Goal: Task Accomplishment & Management: Manage account settings

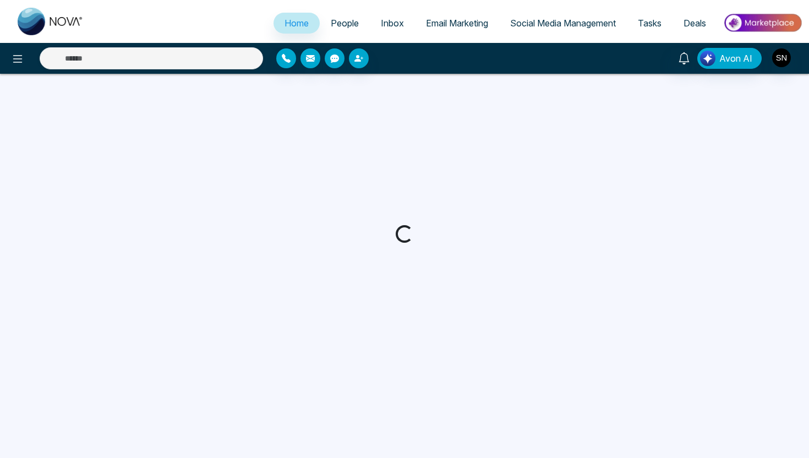
select select "*"
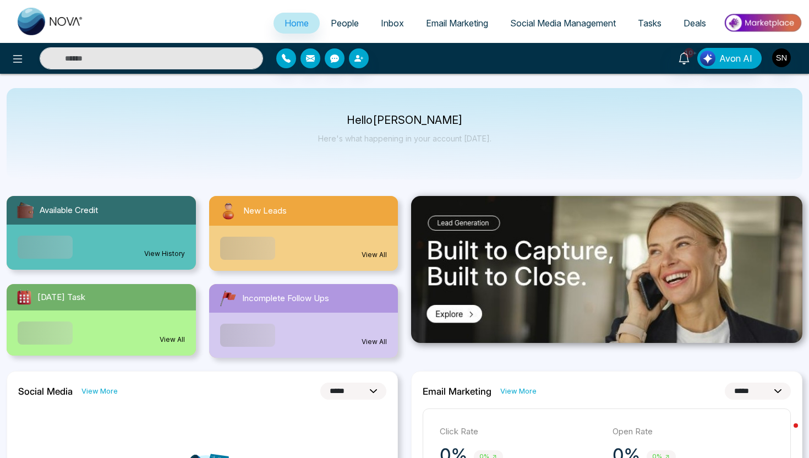
click at [350, 27] on span "People" at bounding box center [345, 23] width 28 height 11
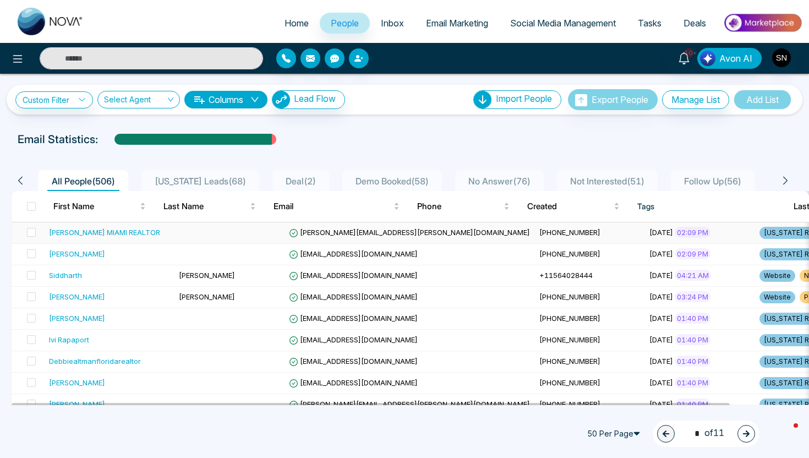
click at [535, 225] on td "[PHONE_NUMBER]" at bounding box center [590, 232] width 110 height 21
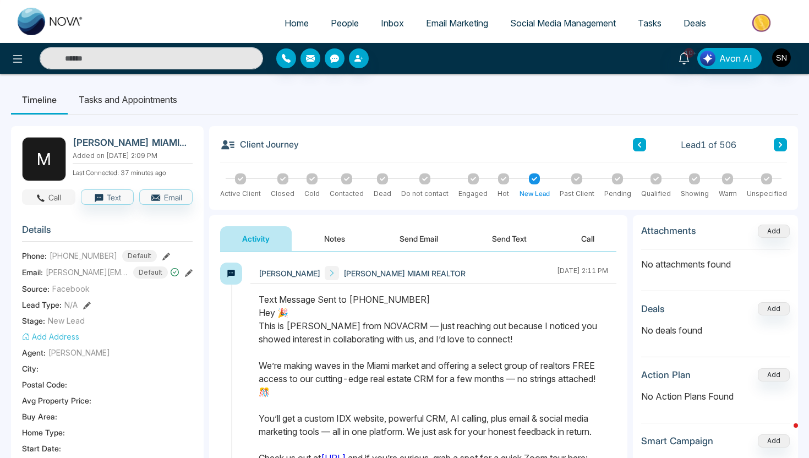
click at [48, 194] on button "Call" at bounding box center [48, 196] width 53 height 15
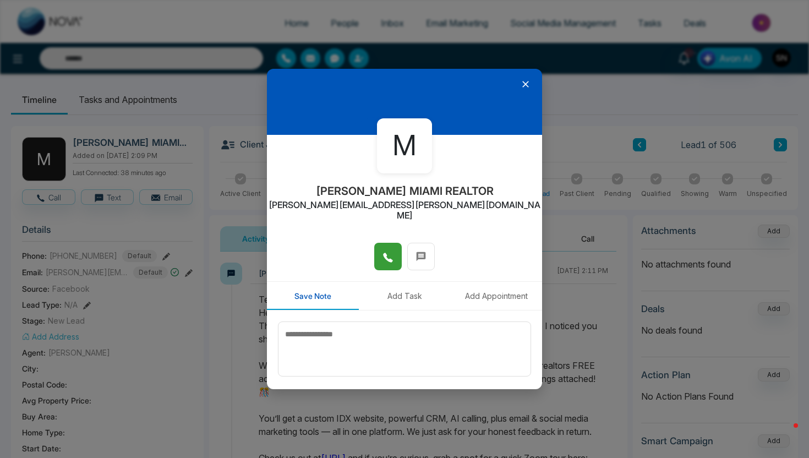
click at [379, 243] on button at bounding box center [388, 257] width 28 height 28
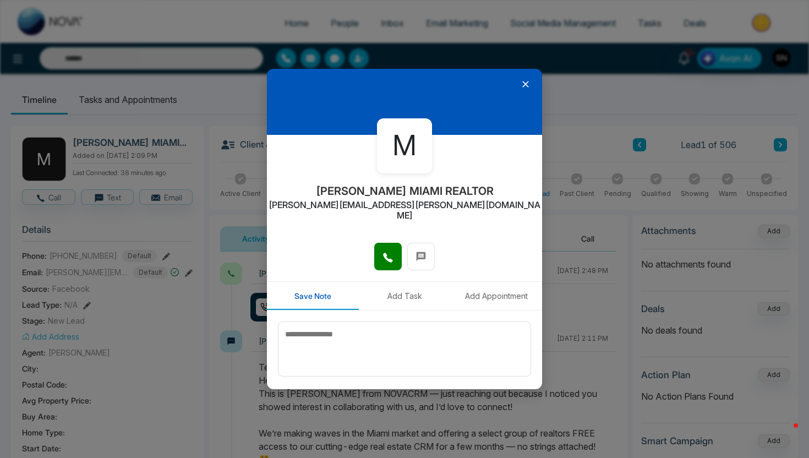
scroll to position [21, 0]
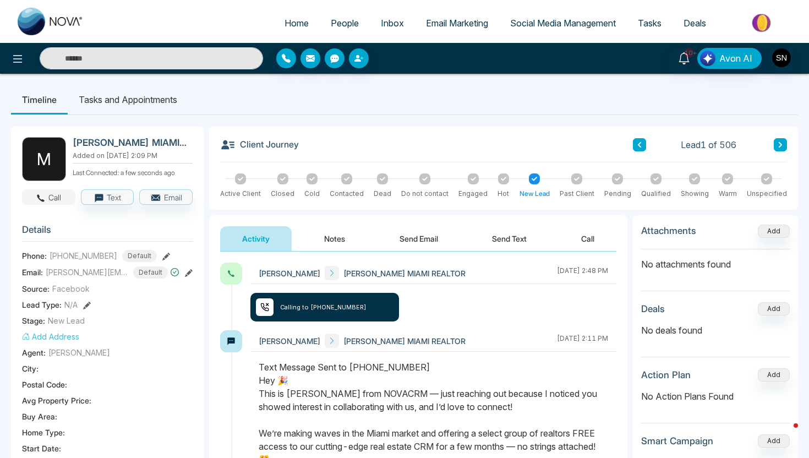
click at [47, 203] on button "Call" at bounding box center [48, 196] width 53 height 15
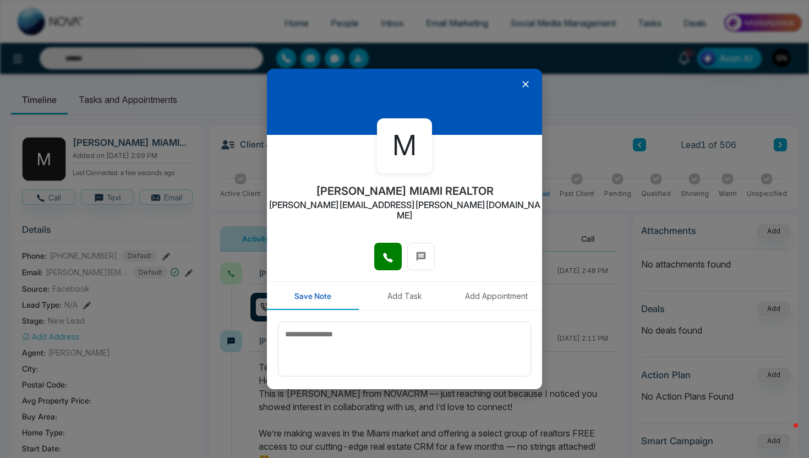
click at [526, 83] on icon at bounding box center [525, 84] width 7 height 7
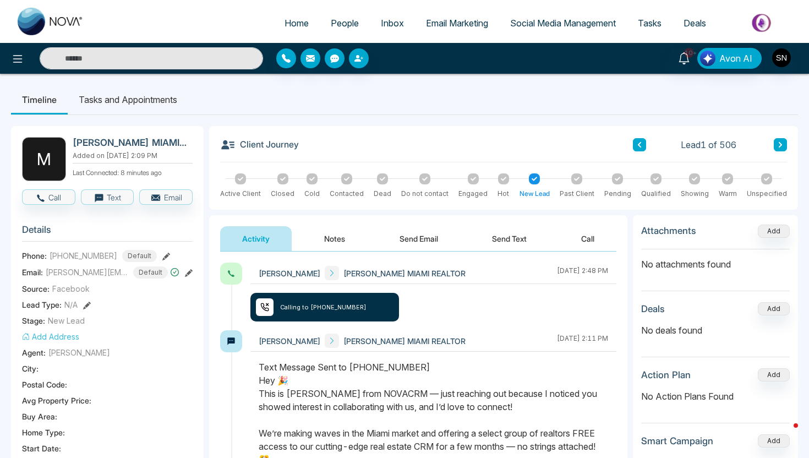
click at [340, 32] on link "People" at bounding box center [345, 23] width 50 height 21
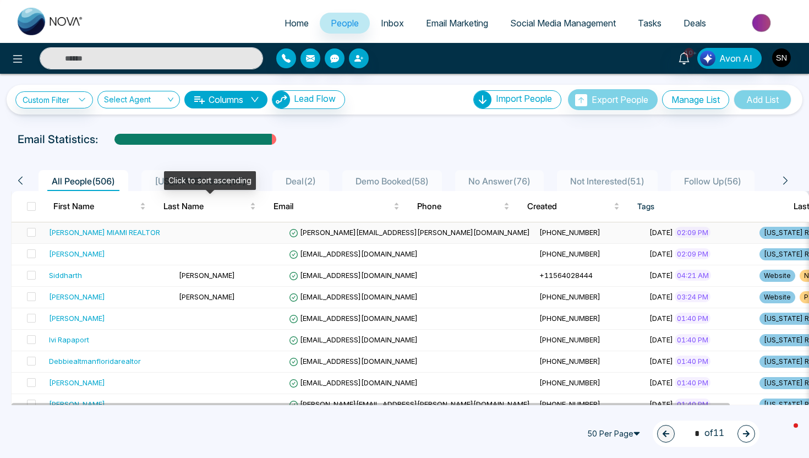
click at [223, 231] on td at bounding box center [230, 232] width 110 height 21
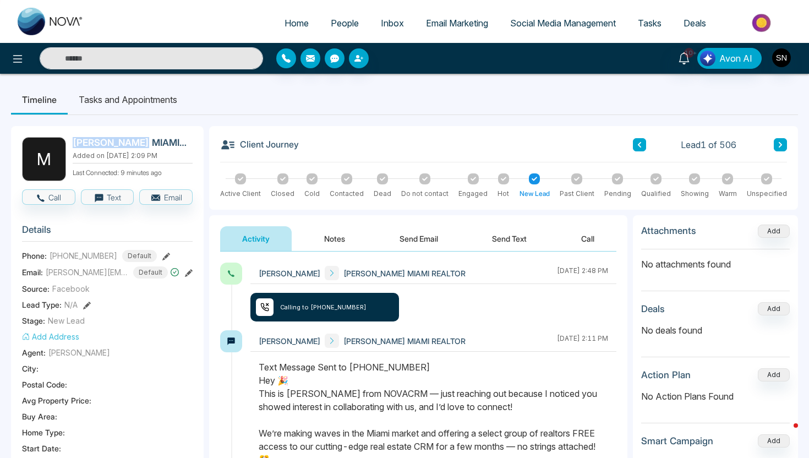
drag, startPoint x: 74, startPoint y: 144, endPoint x: 129, endPoint y: 143, distance: 55.1
click at [129, 143] on h2 "Monika Tefel MIAMI REALTOR" at bounding box center [131, 142] width 116 height 11
copy h2 "Monika Tefel"
click at [337, 235] on button "Notes" at bounding box center [334, 238] width 65 height 25
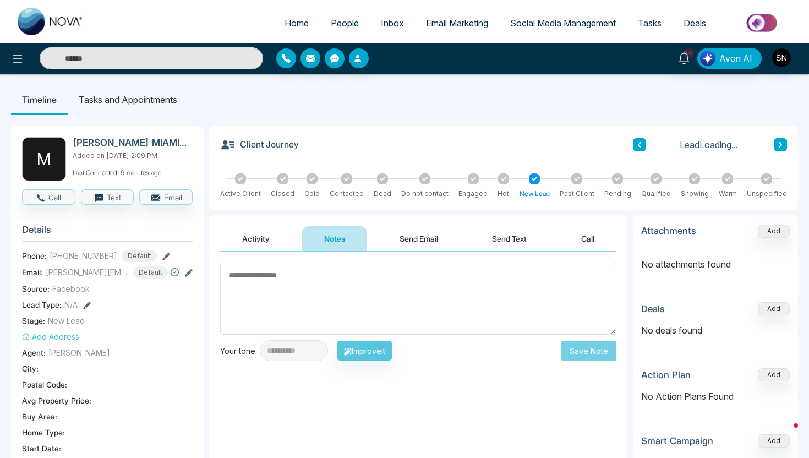
click at [339, 282] on textarea at bounding box center [418, 299] width 396 height 72
type textarea "*********"
click at [602, 356] on button "Save Note" at bounding box center [588, 351] width 55 height 20
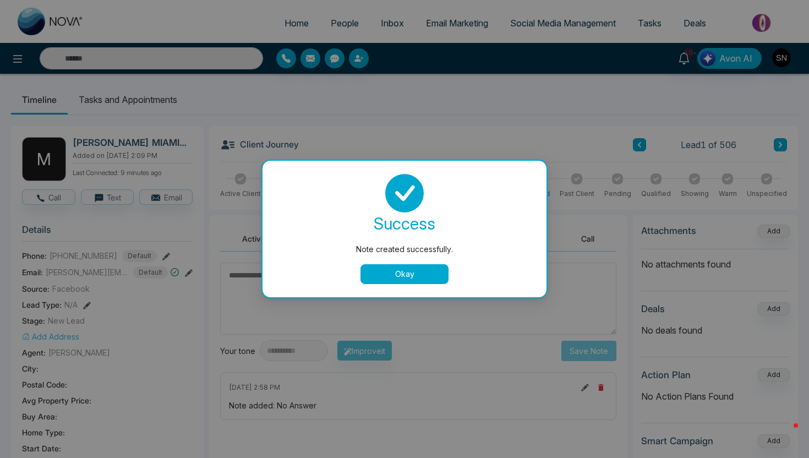
click at [407, 281] on button "Okay" at bounding box center [405, 274] width 88 height 20
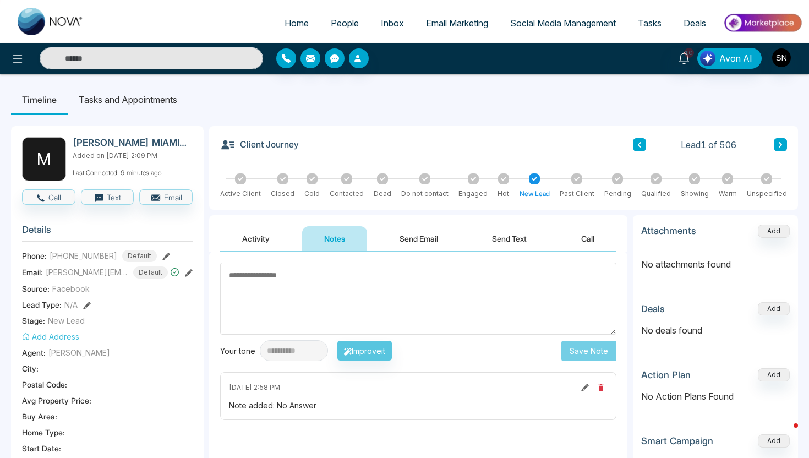
click at [343, 30] on link "People" at bounding box center [345, 23] width 50 height 21
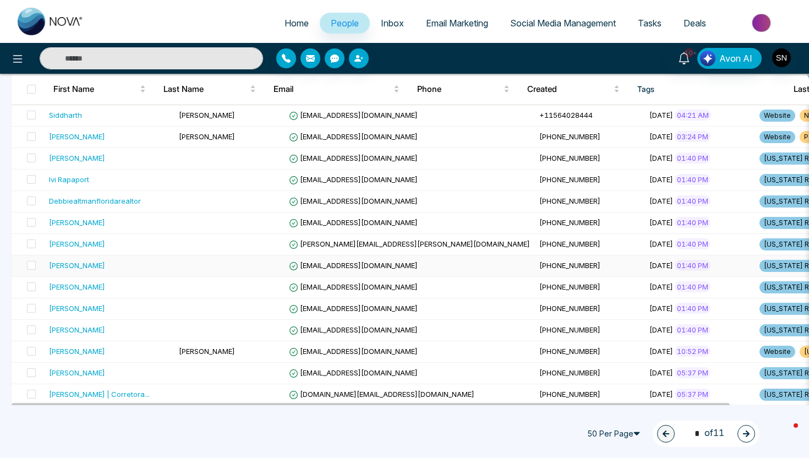
scroll to position [163, 0]
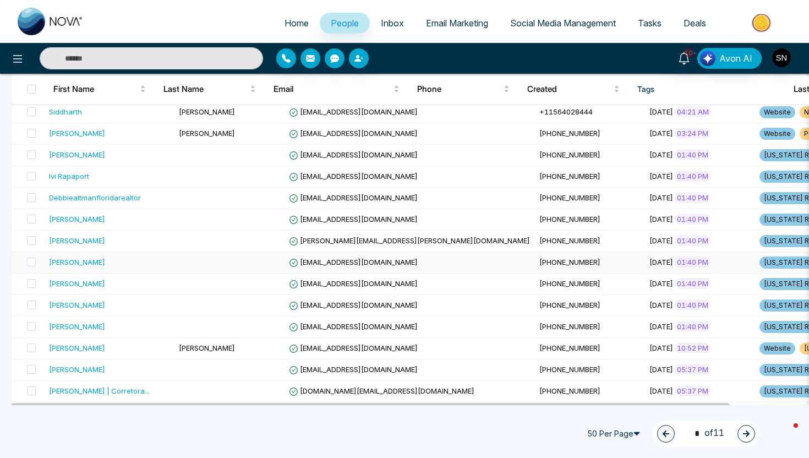
click at [145, 262] on div "Lori Lynn P." at bounding box center [109, 262] width 121 height 11
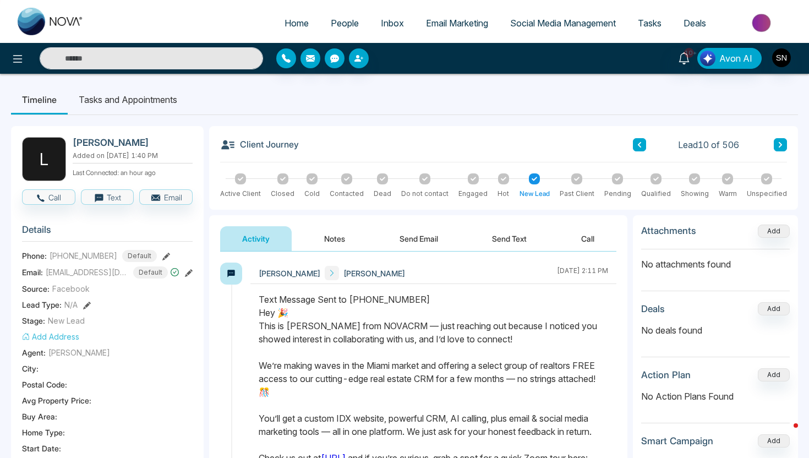
scroll to position [29, 0]
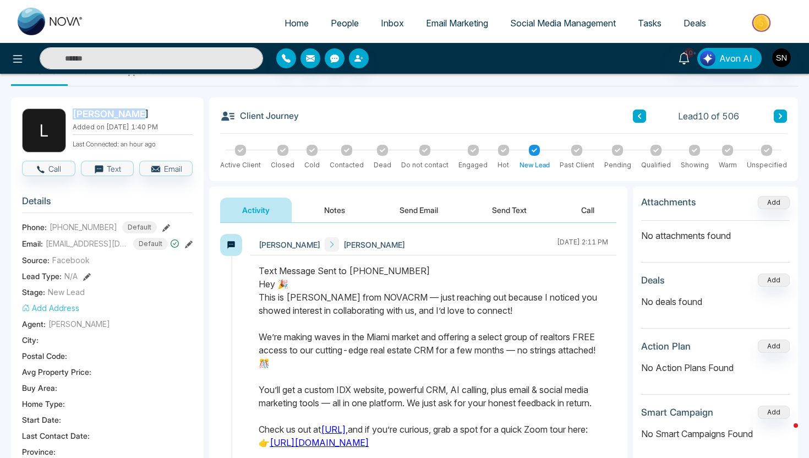
drag, startPoint x: 74, startPoint y: 116, endPoint x: 134, endPoint y: 114, distance: 60.0
click at [134, 114] on h2 "Lori Lynn P." at bounding box center [131, 113] width 116 height 11
copy h2 "Lori Lynn P."
click at [14, 69] on div "10+ Avon AI" at bounding box center [404, 58] width 809 height 31
click at [23, 59] on icon at bounding box center [17, 58] width 13 height 13
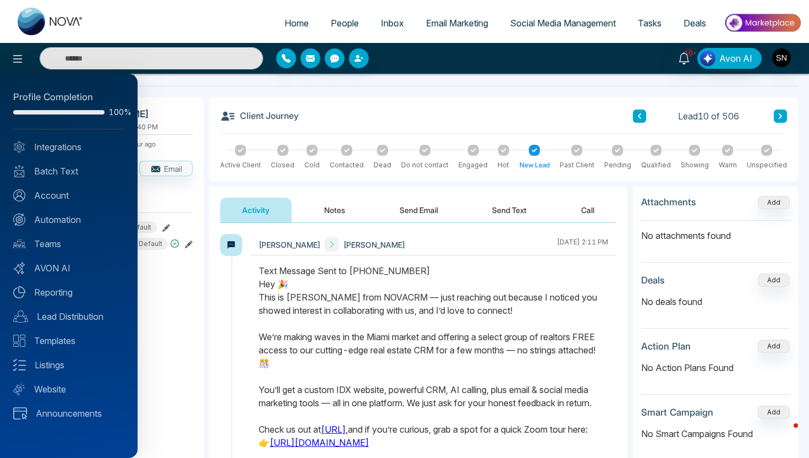
click at [181, 85] on div at bounding box center [404, 229] width 809 height 458
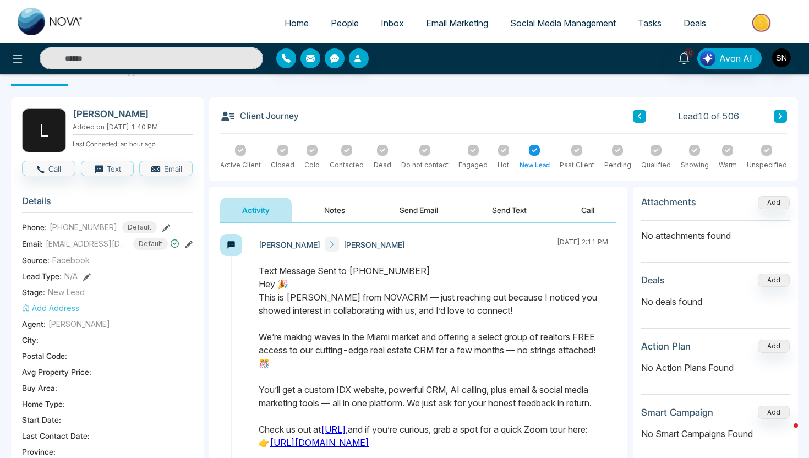
click at [343, 22] on span "People" at bounding box center [345, 23] width 28 height 11
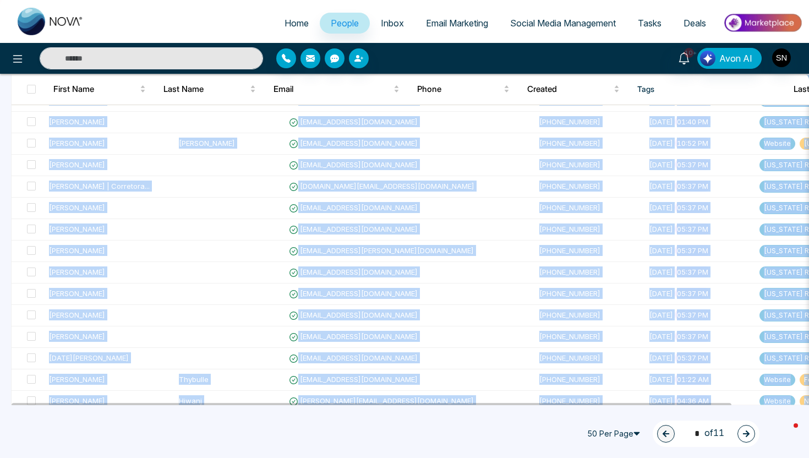
scroll to position [794, 0]
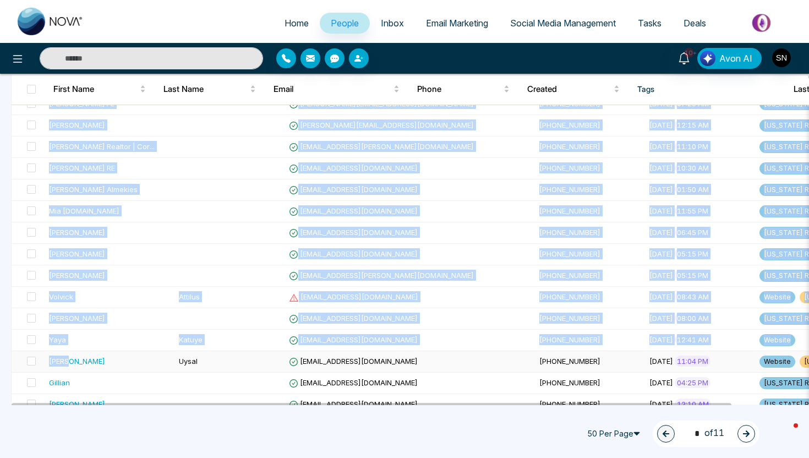
drag, startPoint x: 46, startPoint y: 223, endPoint x: 151, endPoint y: 362, distance: 173.7
copy tbody "Monika Tefel MIAMI REALTOR monika.tefel@floridamoves.com +17875020012 August 19…"
click at [229, 421] on div "50 Per Page 1 * of 11" at bounding box center [404, 434] width 809 height 48
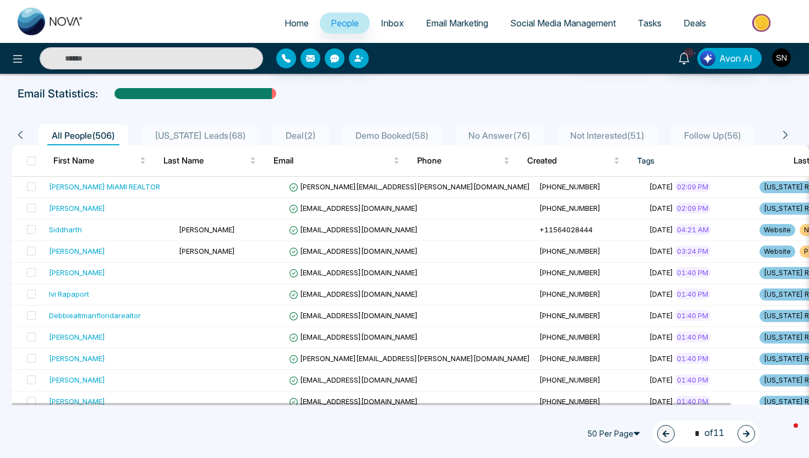
scroll to position [0, 0]
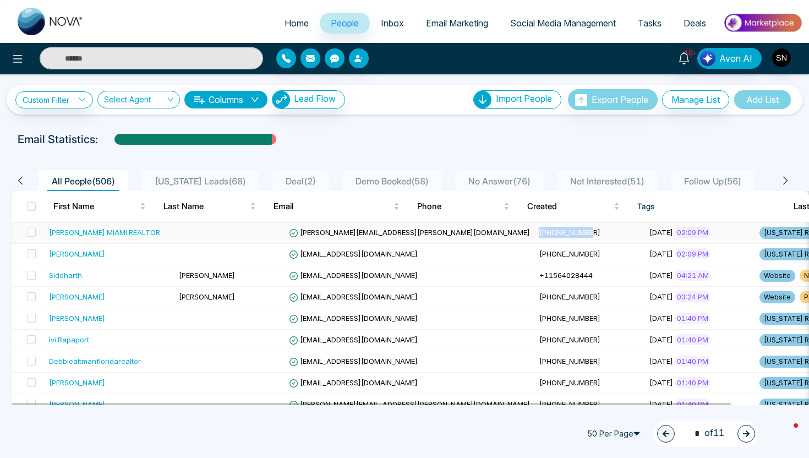
drag, startPoint x: 413, startPoint y: 233, endPoint x: 466, endPoint y: 234, distance: 52.8
click at [539, 234] on span "+17875020012" at bounding box center [569, 232] width 61 height 9
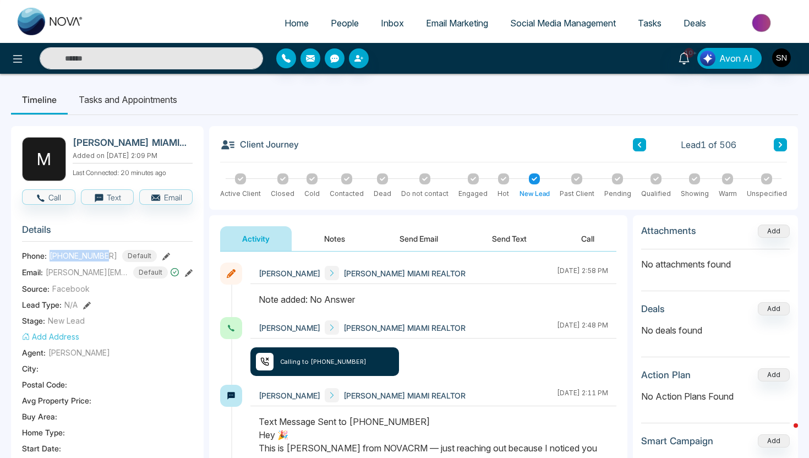
drag, startPoint x: 50, startPoint y: 255, endPoint x: 109, endPoint y: 255, distance: 59.5
click at [109, 255] on div "+17875020012 Default" at bounding box center [103, 256] width 107 height 12
copy span "+17875020012"
click at [784, 148] on button at bounding box center [780, 144] width 13 height 13
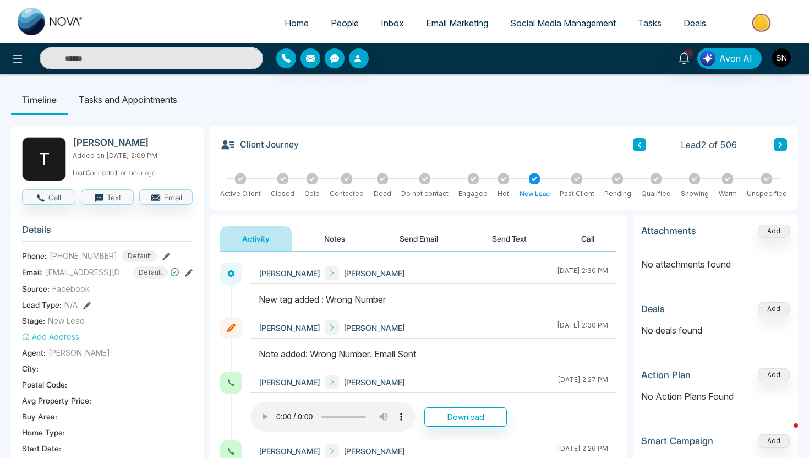
click at [341, 19] on span "People" at bounding box center [345, 23] width 28 height 11
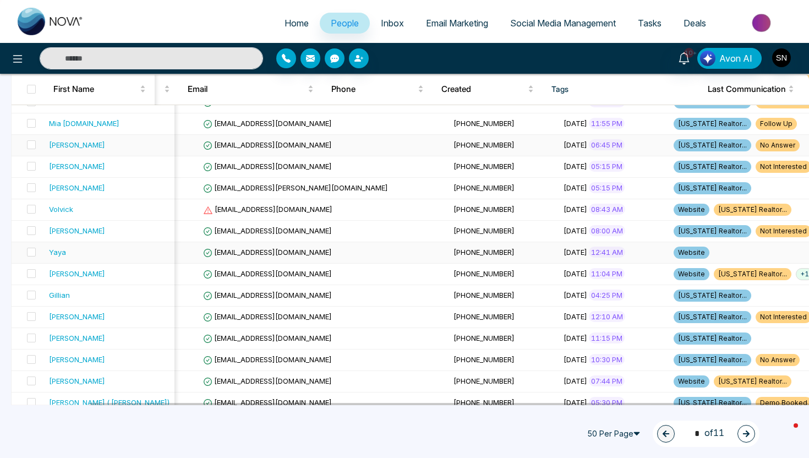
scroll to position [893, 0]
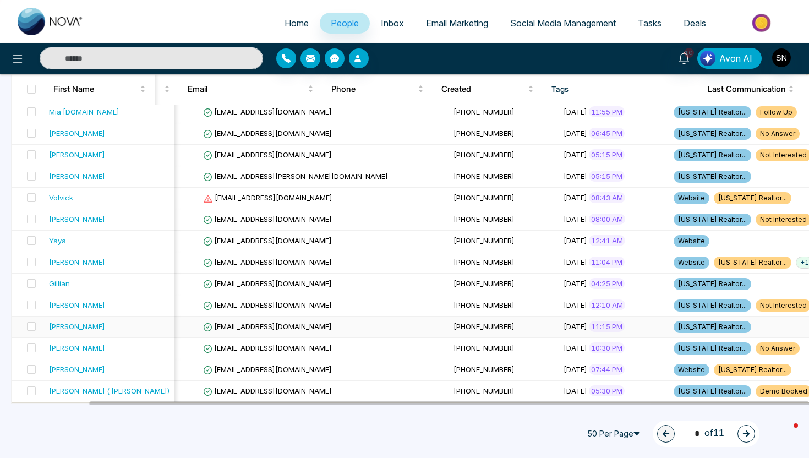
click at [233, 329] on span "miguelperez@luxeknows.com" at bounding box center [267, 326] width 129 height 9
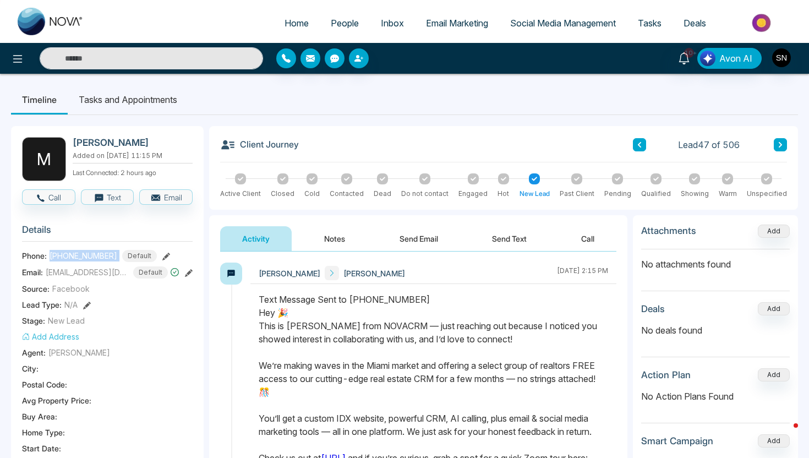
drag, startPoint x: 51, startPoint y: 251, endPoint x: 116, endPoint y: 255, distance: 65.1
click at [116, 255] on div "+17862477658 Default" at bounding box center [103, 256] width 107 height 12
copy span "+17862477658"
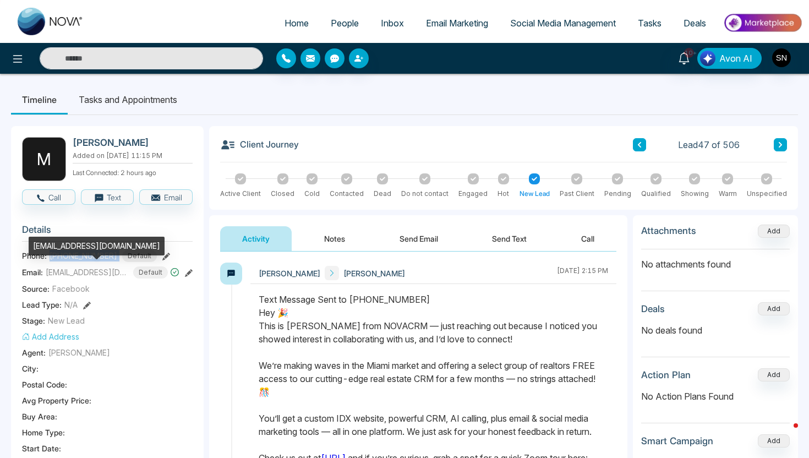
copy span "+17862477658"
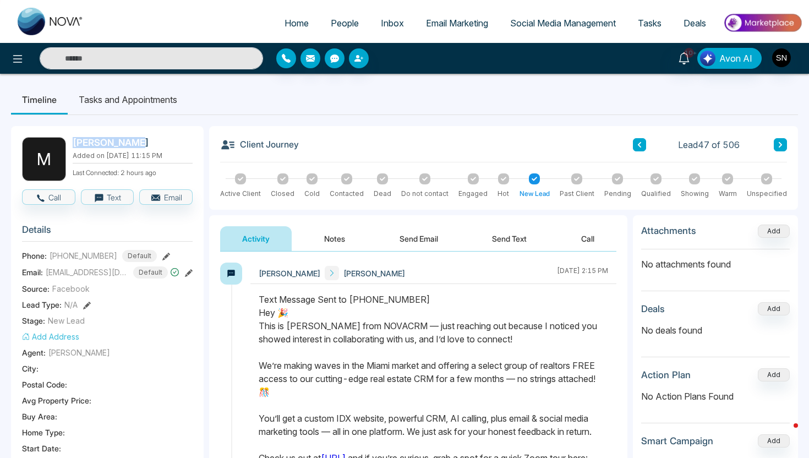
drag, startPoint x: 71, startPoint y: 140, endPoint x: 128, endPoint y: 140, distance: 57.2
click at [128, 141] on div "M Miguel Perez Added on August 7 2025 | 11:15 PM Last Connected: 2 hours ago" at bounding box center [107, 159] width 171 height 44
copy h2 "Miguel Perez"
click at [352, 18] on link "People" at bounding box center [345, 23] width 50 height 21
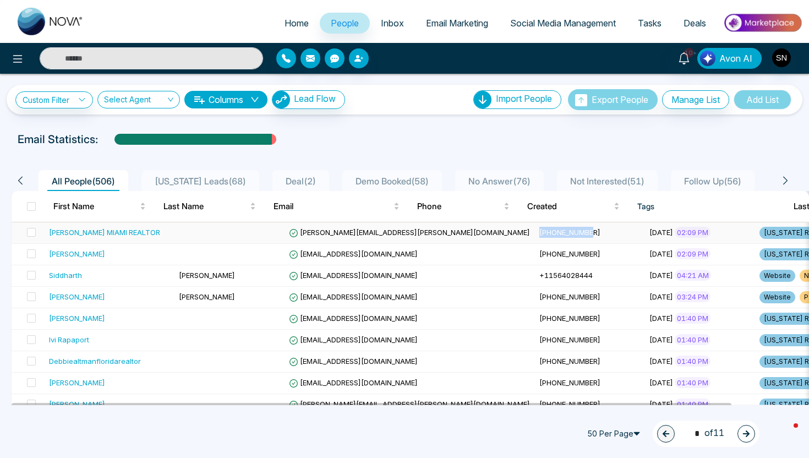
drag, startPoint x: 410, startPoint y: 231, endPoint x: 470, endPoint y: 231, distance: 60.0
click at [535, 231] on td "+17875020012" at bounding box center [590, 232] width 110 height 21
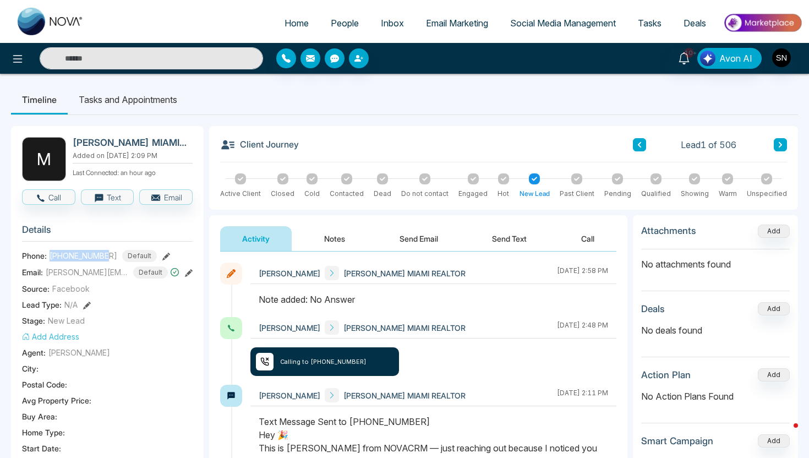
drag, startPoint x: 46, startPoint y: 255, endPoint x: 108, endPoint y: 255, distance: 62.2
click at [108, 255] on div "Phone: +17875020012 Default" at bounding box center [107, 256] width 171 height 12
copy div "+17875020012"
click at [352, 15] on link "People" at bounding box center [345, 23] width 50 height 21
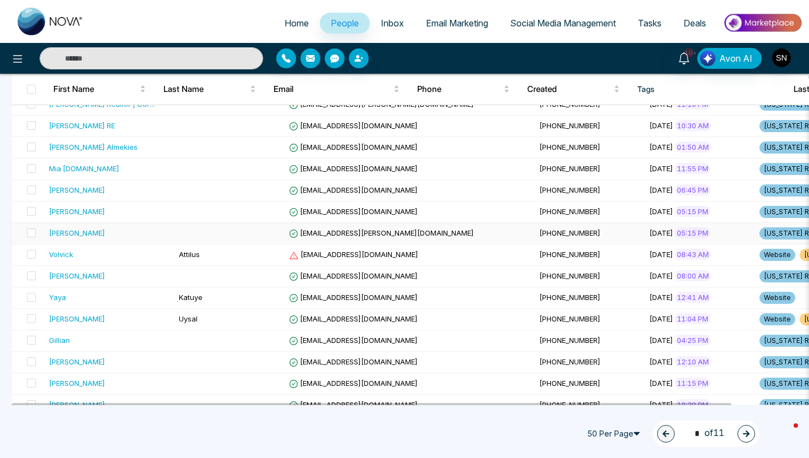
scroll to position [835, 0]
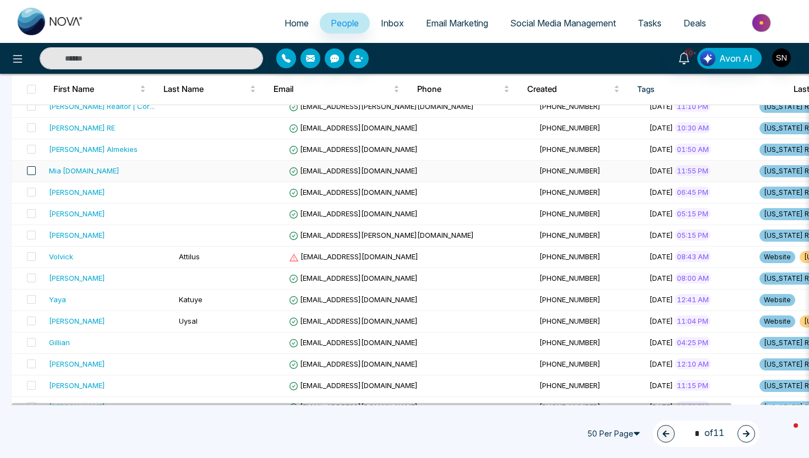
click at [34, 171] on span at bounding box center [31, 170] width 9 height 9
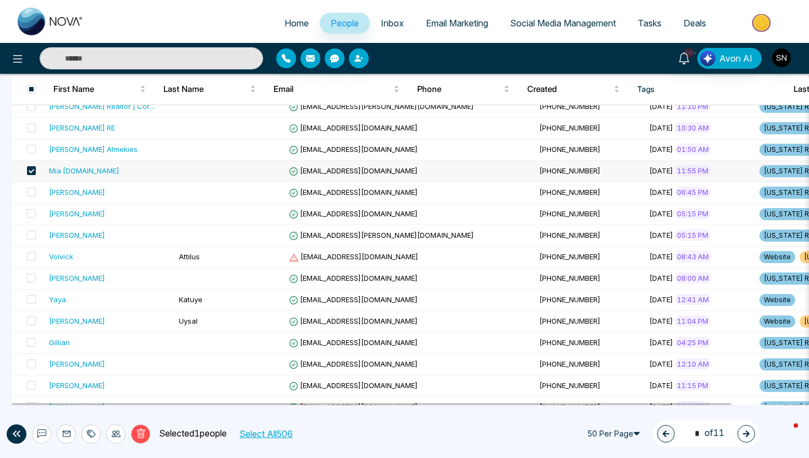
click at [93, 172] on div "Mia Zoll.realtor" at bounding box center [84, 170] width 70 height 11
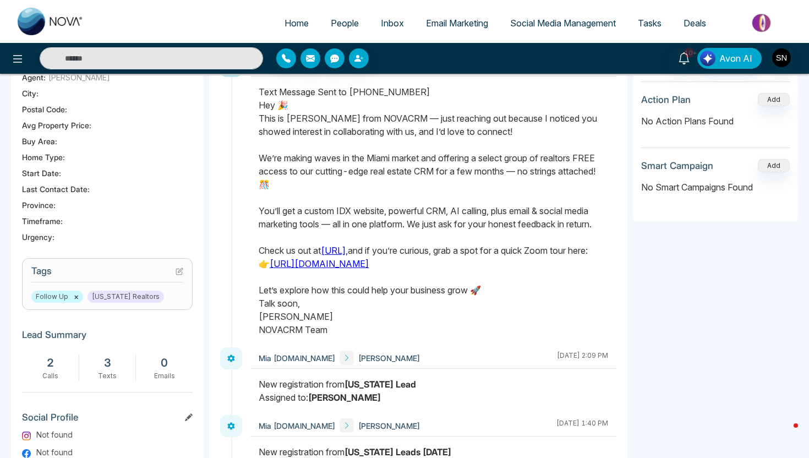
scroll to position [278, 0]
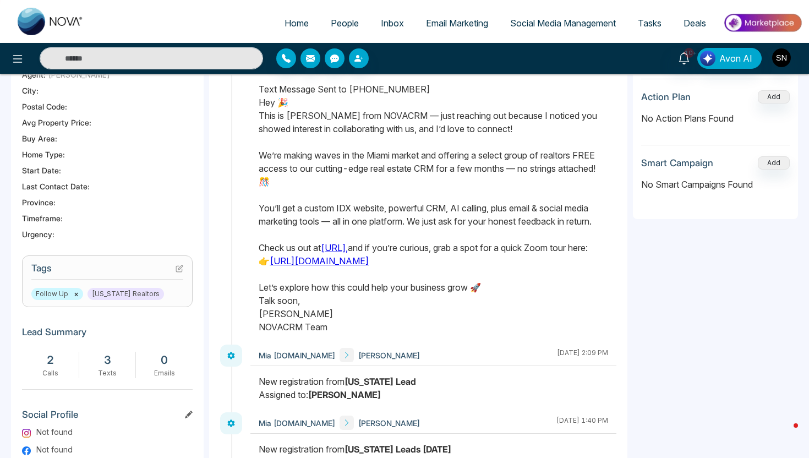
click at [77, 294] on span "Follow Up ×" at bounding box center [57, 294] width 52 height 12
click at [74, 293] on button "×" at bounding box center [76, 294] width 5 height 10
click at [178, 269] on icon at bounding box center [180, 269] width 8 height 8
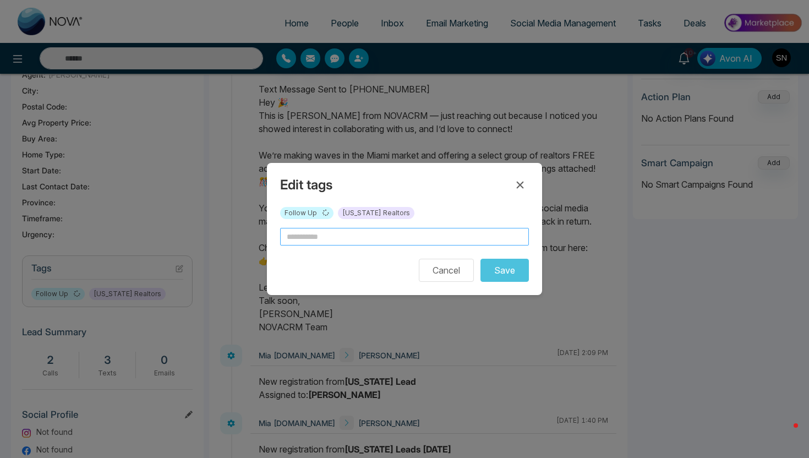
click at [389, 229] on input "text" at bounding box center [404, 237] width 249 height 18
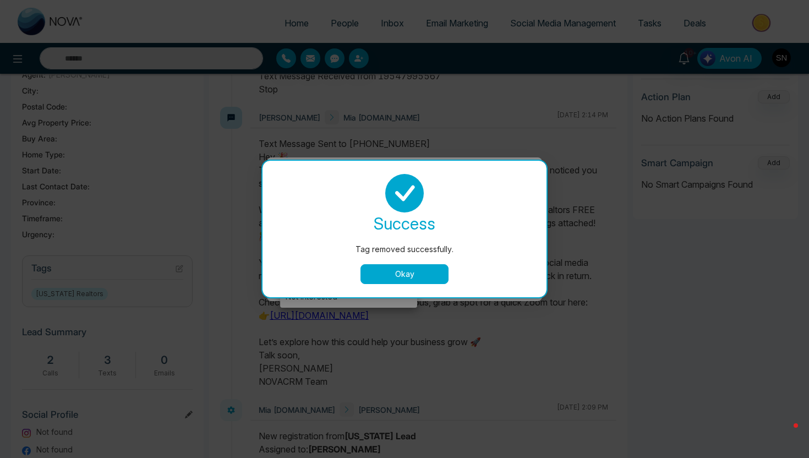
click at [429, 276] on button "Okay" at bounding box center [405, 274] width 88 height 20
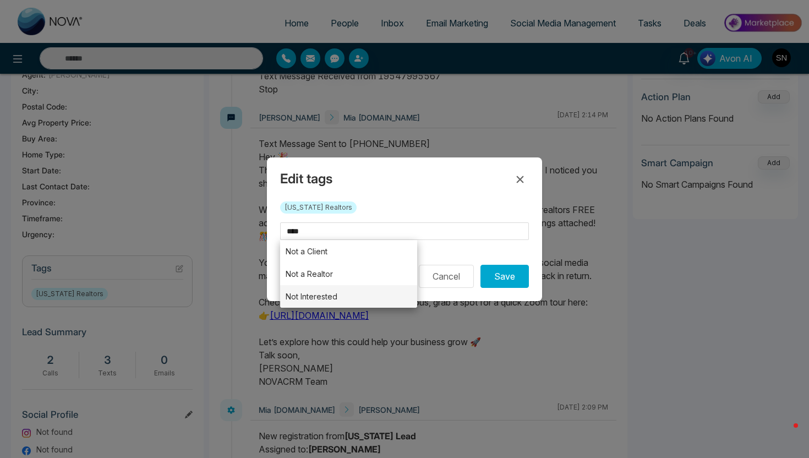
click at [346, 299] on li "Not Interested" at bounding box center [348, 296] width 137 height 23
type input "**********"
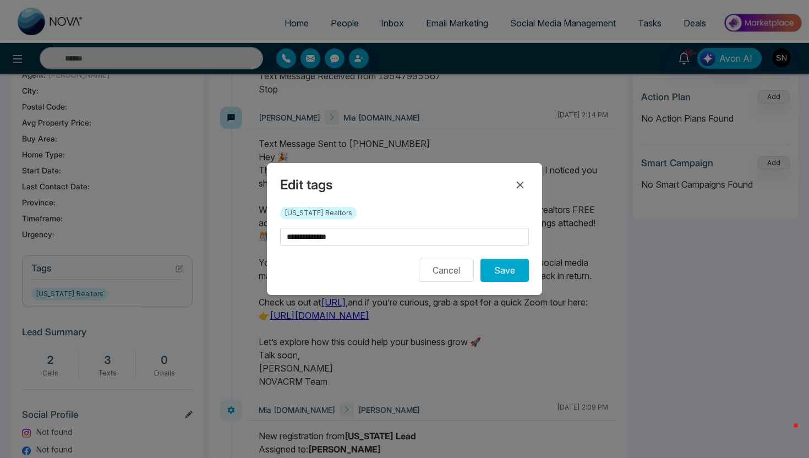
click at [494, 290] on div "**********" at bounding box center [404, 229] width 275 height 132
click at [503, 279] on button "Save" at bounding box center [505, 270] width 48 height 23
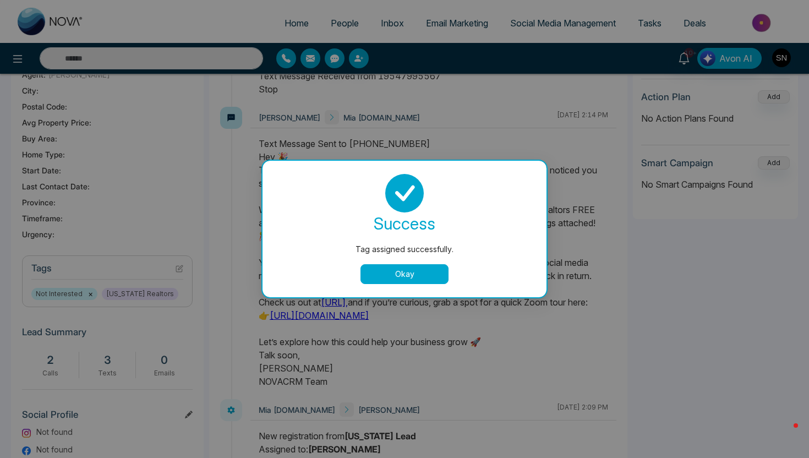
click at [390, 277] on button "Okay" at bounding box center [405, 274] width 88 height 20
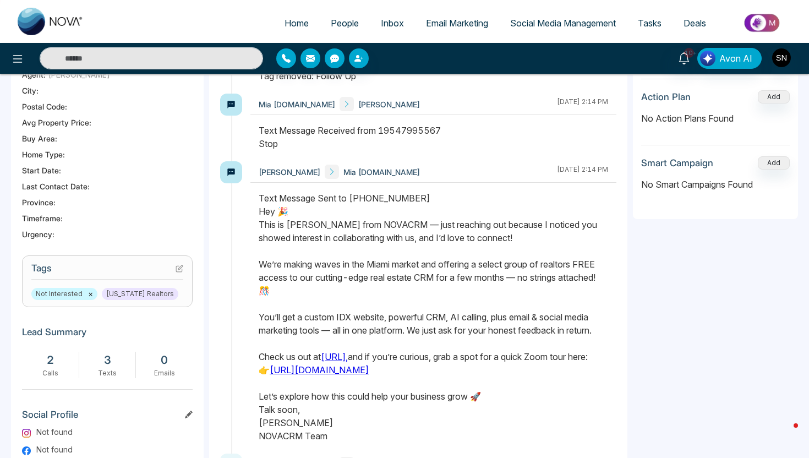
click at [794, 60] on div "10+ Avon AI" at bounding box center [641, 58] width 324 height 21
click at [787, 60] on img "button" at bounding box center [781, 57] width 19 height 19
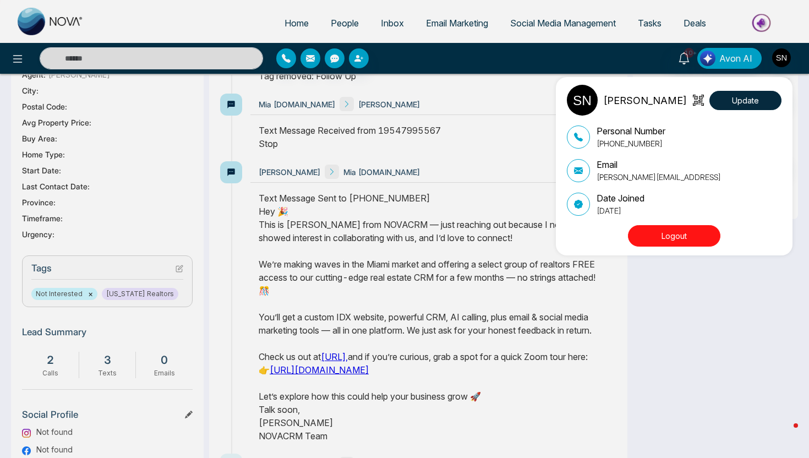
click at [691, 227] on button "Logout" at bounding box center [674, 235] width 92 height 21
